Goal: Information Seeking & Learning: Find specific fact

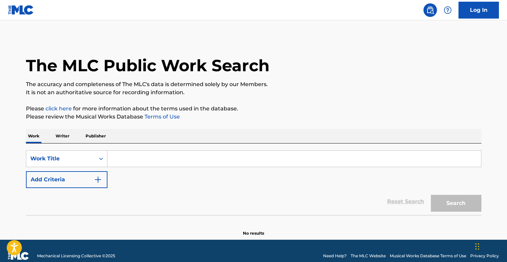
click at [135, 159] on input "Search Form" at bounding box center [295, 158] width 374 height 16
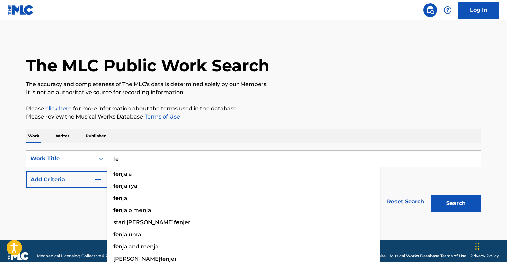
type input "f"
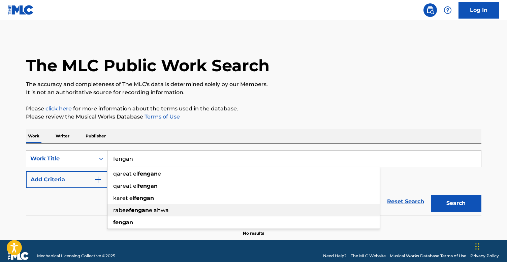
click at [174, 209] on div "[PERSON_NAME] e ahwa" at bounding box center [244, 210] width 272 height 12
type input "rabee fengane ahwa"
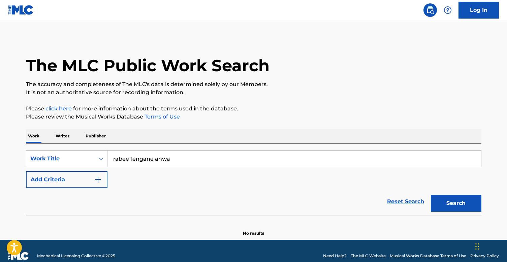
click at [469, 209] on button "Search" at bounding box center [456, 203] width 51 height 17
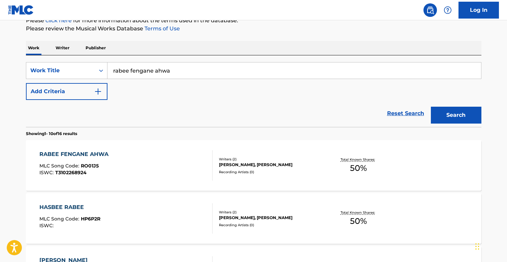
scroll to position [93, 0]
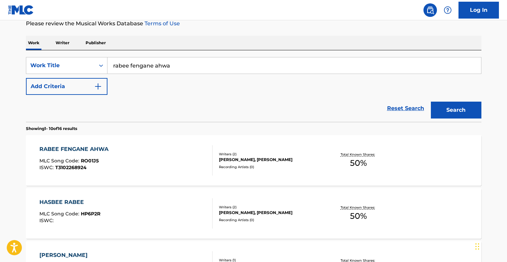
click at [258, 167] on div "Recording Artists ( 0 )" at bounding box center [270, 166] width 102 height 5
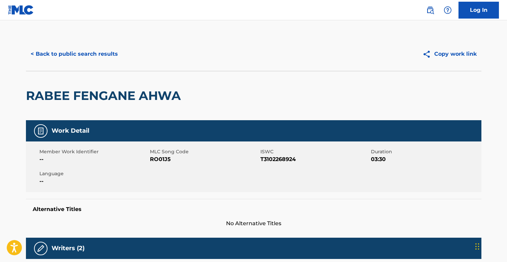
click at [158, 159] on span "RO01J5" at bounding box center [204, 159] width 109 height 8
copy span "RO01J5"
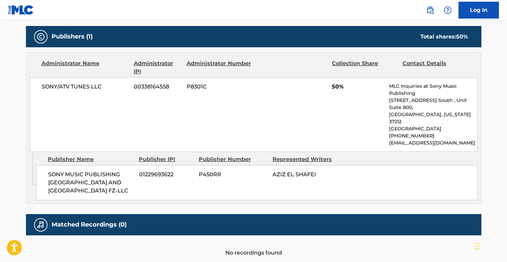
scroll to position [296, 0]
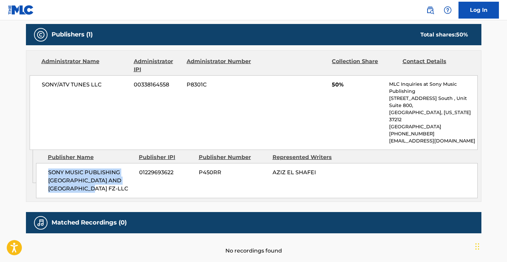
drag, startPoint x: 49, startPoint y: 157, endPoint x: 116, endPoint y: 172, distance: 68.5
click at [116, 172] on span "SONY MUSIC PUBLISHING [GEOGRAPHIC_DATA] AND [GEOGRAPHIC_DATA] FZ-LLC" at bounding box center [91, 180] width 86 height 24
copy span "SONY MUSIC PUBLISHING [GEOGRAPHIC_DATA] AND [GEOGRAPHIC_DATA] FZ-LLC"
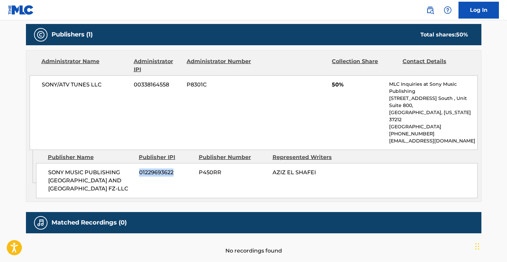
drag, startPoint x: 177, startPoint y: 157, endPoint x: 138, endPoint y: 159, distance: 38.8
click at [138, 163] on div "SONY MUSIC PUBLISHING [GEOGRAPHIC_DATA] AND [GEOGRAPHIC_DATA] FZ-LLC 0122969362…" at bounding box center [257, 180] width 442 height 35
copy span "01229693622"
